Goal: Navigation & Orientation: Find specific page/section

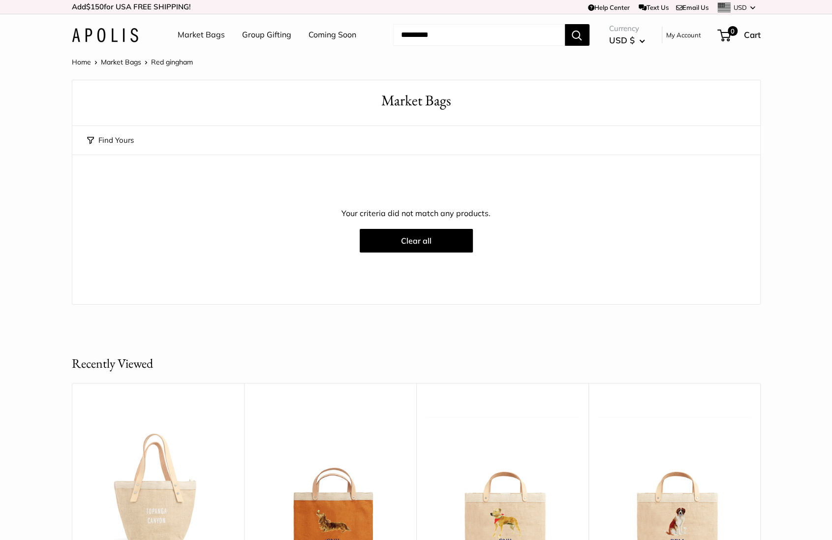
click at [187, 31] on link "Market Bags" at bounding box center [201, 35] width 47 height 15
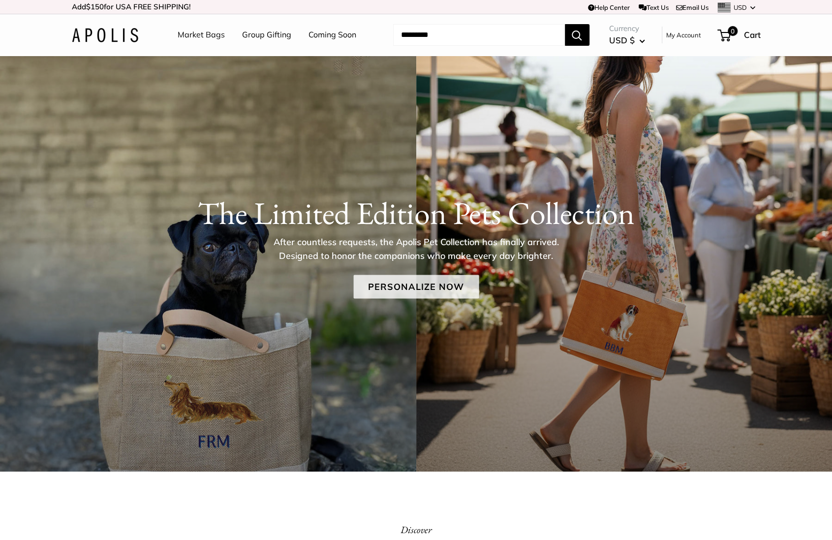
click at [434, 284] on link "Personalize Now" at bounding box center [415, 287] width 125 height 24
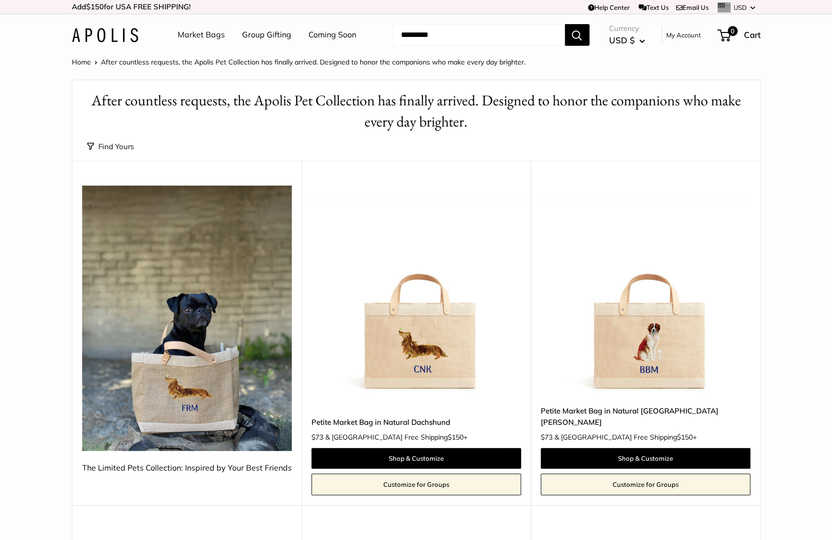
click at [190, 32] on link "Market Bags" at bounding box center [201, 35] width 47 height 15
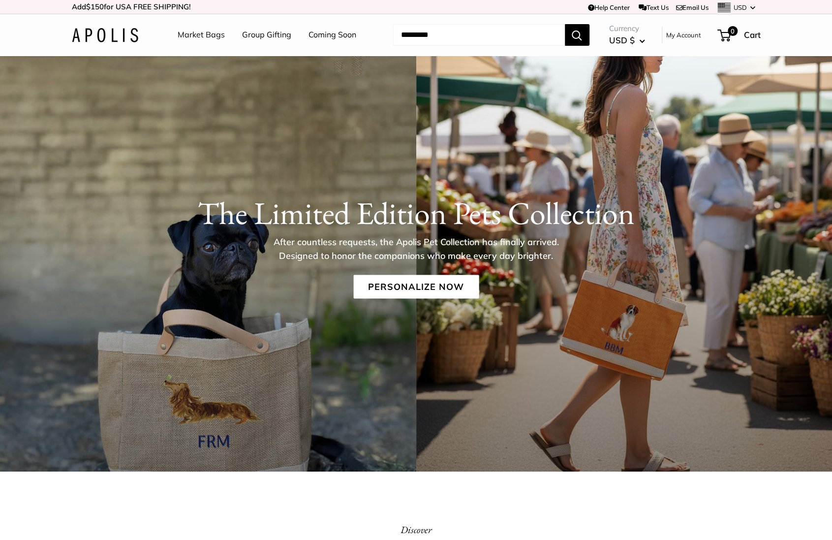
click at [97, 34] on img at bounding box center [105, 35] width 66 height 14
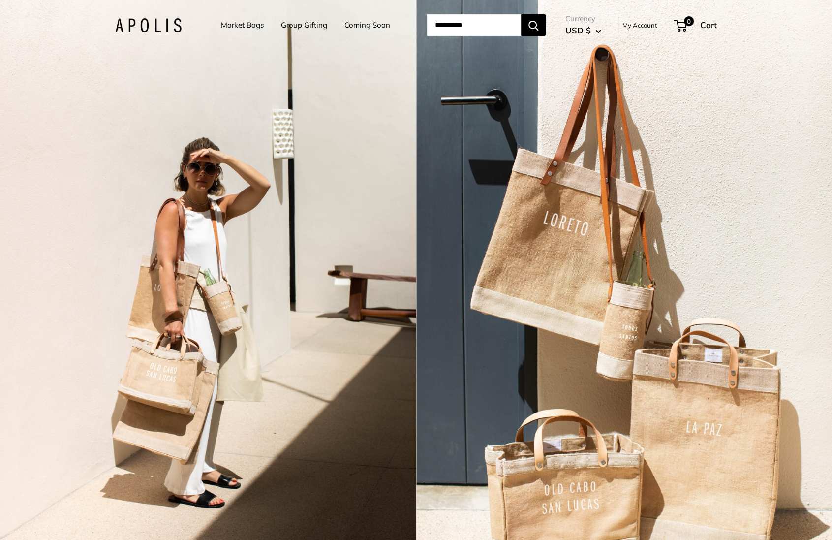
click at [225, 225] on div "2 / 3" at bounding box center [208, 270] width 416 height 540
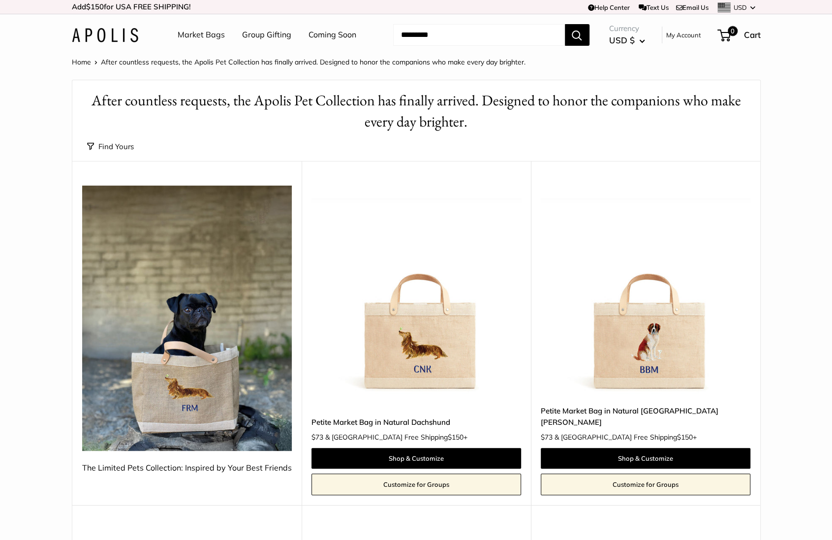
click at [320, 37] on link "Coming Soon" at bounding box center [333, 35] width 48 height 15
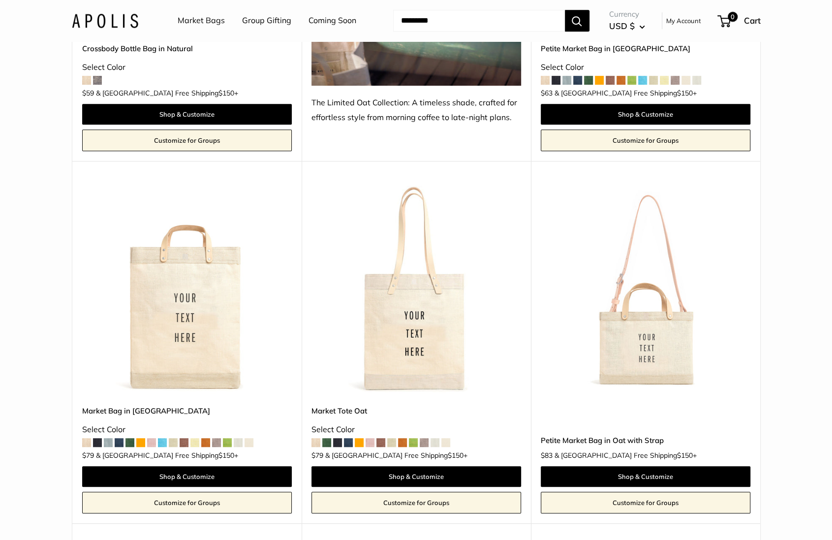
scroll to position [2812, 0]
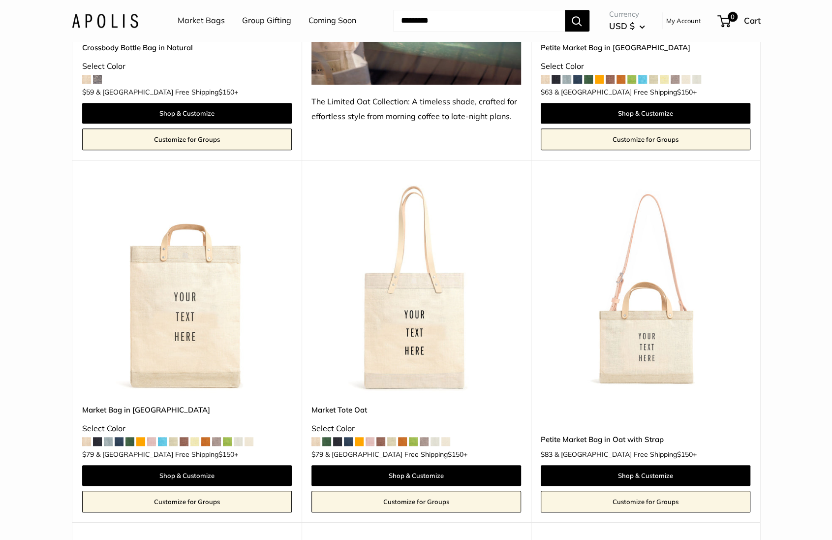
click at [0, 0] on img at bounding box center [0, 0] width 0 height 0
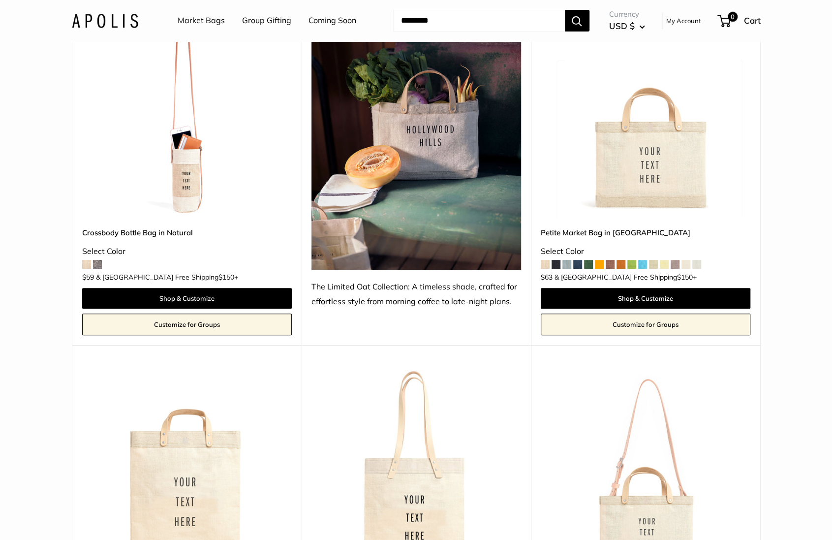
scroll to position [2615, 0]
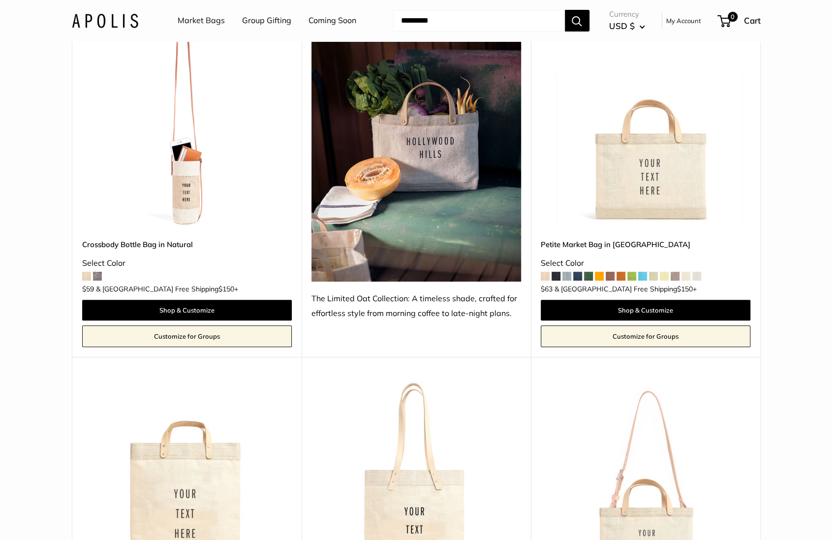
click at [0, 0] on img at bounding box center [0, 0] width 0 height 0
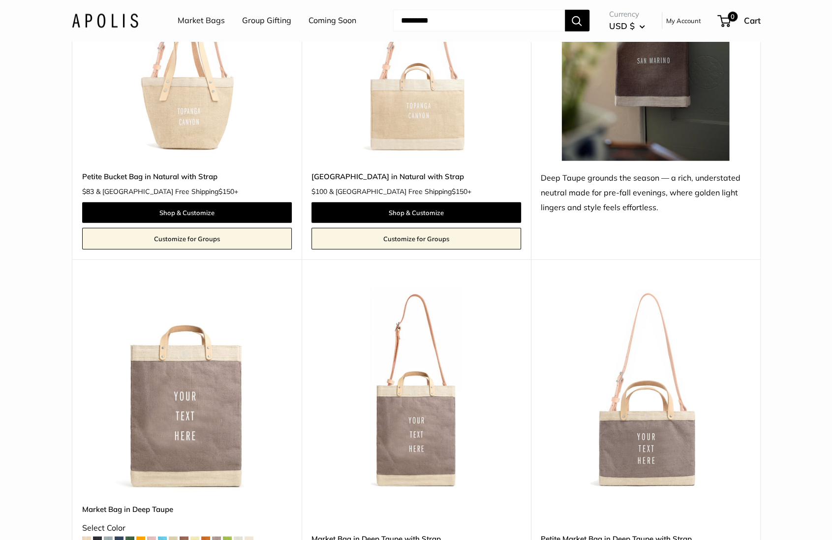
scroll to position [4104, 0]
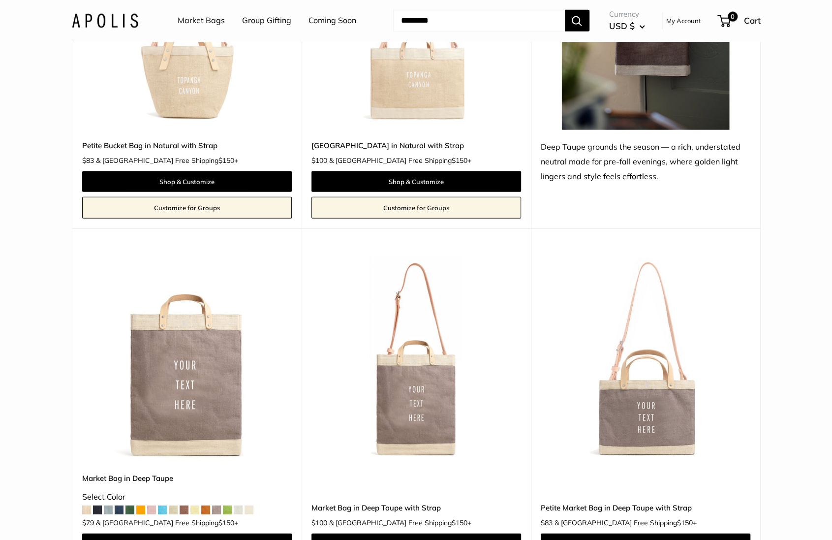
click at [0, 0] on img at bounding box center [0, 0] width 0 height 0
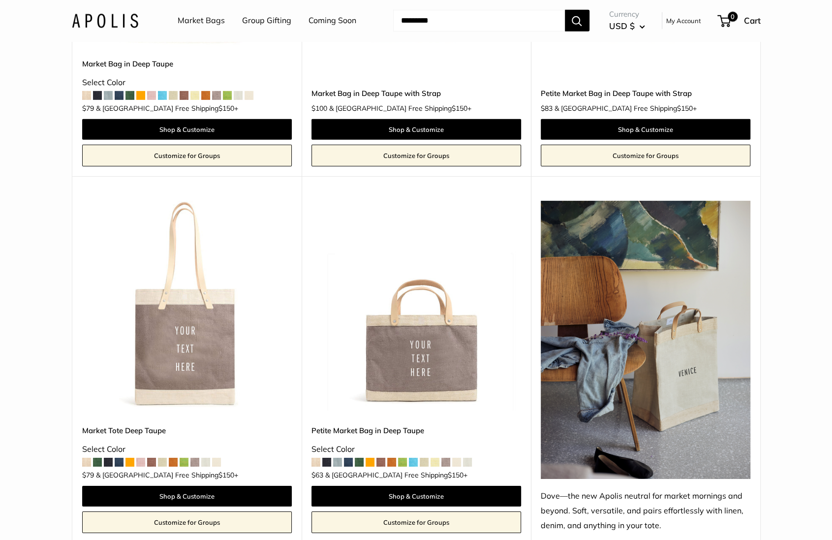
scroll to position [4519, 0]
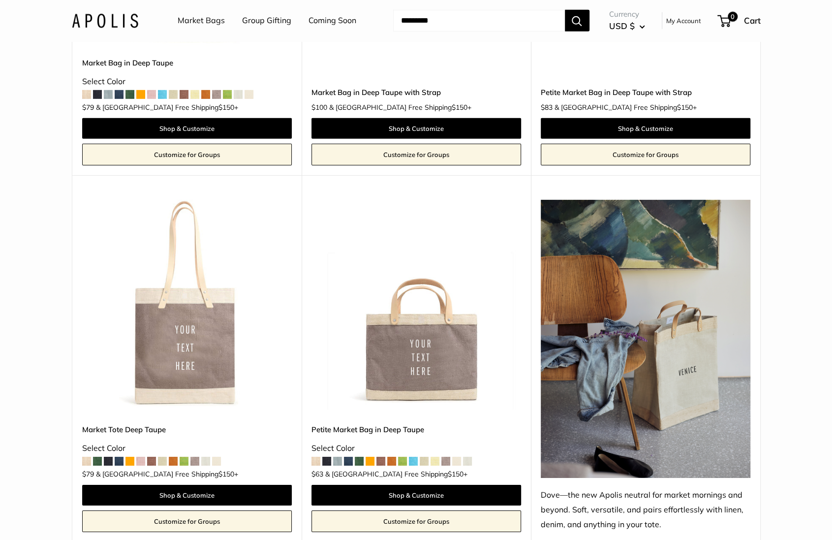
click at [0, 0] on img at bounding box center [0, 0] width 0 height 0
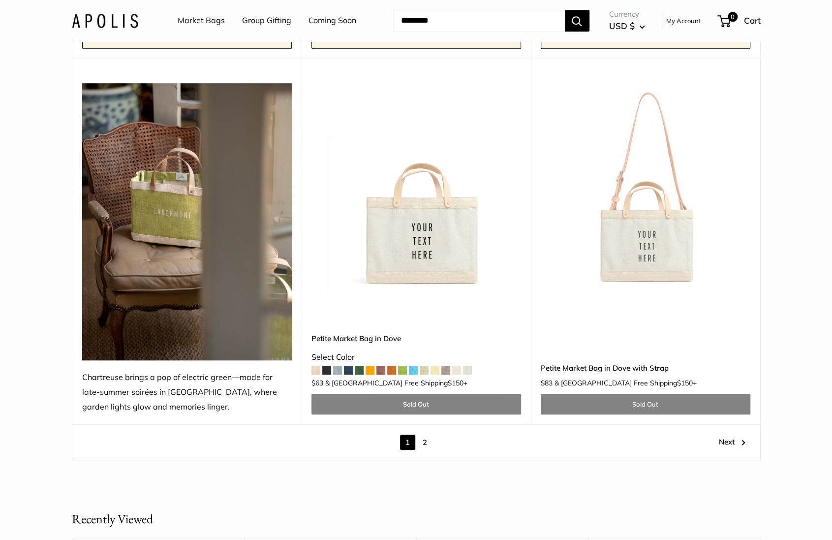
scroll to position [6036, 0]
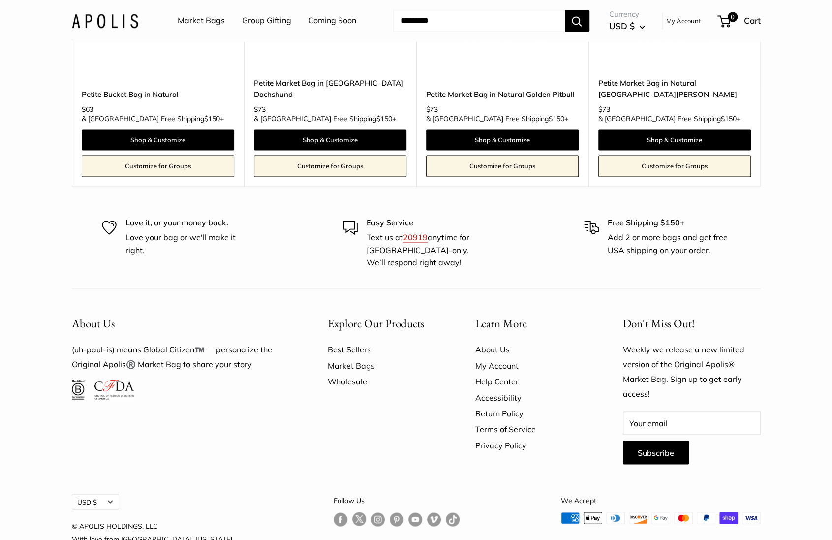
click at [362, 373] on link "Wholesale" at bounding box center [384, 381] width 113 height 16
